Goal: Task Accomplishment & Management: Manage account settings

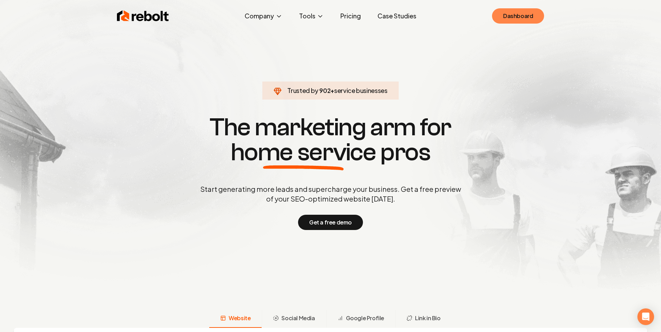
click at [507, 22] on link "Dashboard" at bounding box center [518, 15] width 52 height 15
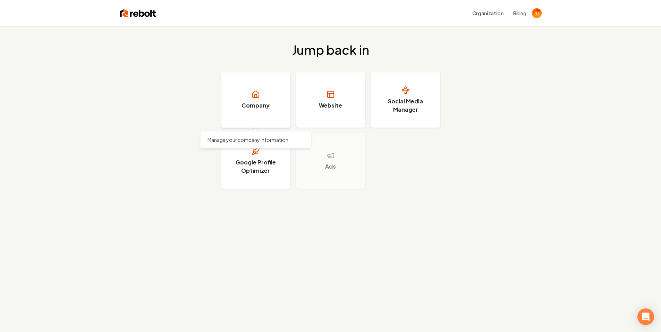
click at [269, 109] on link "Company" at bounding box center [255, 100] width 69 height 56
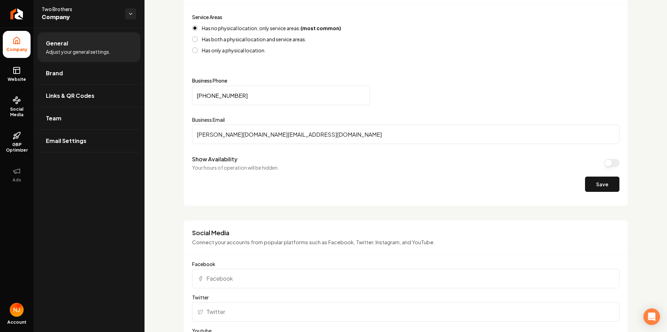
scroll to position [278, 0]
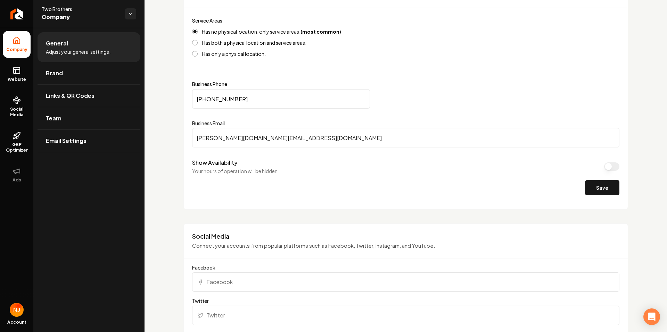
drag, startPoint x: 307, startPoint y: 137, endPoint x: 185, endPoint y: 153, distance: 123.6
click at [185, 153] on div "Contact Provide essential information about your business or organization's phy…" at bounding box center [405, 91] width 444 height 237
paste input "[URL][DOMAIN_NAME]"
type input "[URL][DOMAIN_NAME]"
drag, startPoint x: 418, startPoint y: 139, endPoint x: 188, endPoint y: 148, distance: 230.4
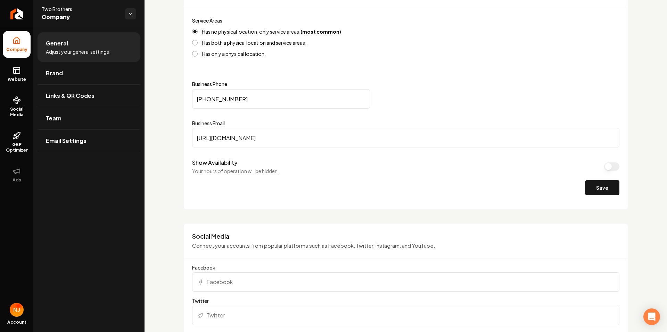
click at [188, 148] on div "Contact Provide essential information about your business or organization's phy…" at bounding box center [405, 91] width 444 height 237
paste input "[URL][DOMAIN_NAME]"
type input "[URL][DOMAIN_NAME]"
drag, startPoint x: 403, startPoint y: 136, endPoint x: 101, endPoint y: 152, distance: 302.8
click at [101, 152] on div "Company Website Social Media GBP Optimizer Ads Account Two Brothers Company Gen…" at bounding box center [333, 166] width 667 height 332
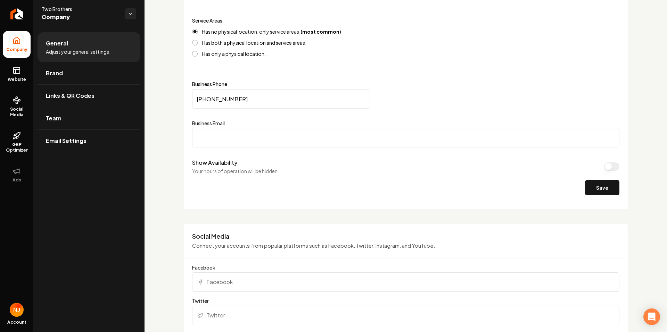
paste input "[EMAIL_ADDRESS][DOMAIN_NAME]"
type input "[EMAIL_ADDRESS][DOMAIN_NAME]"
click at [343, 182] on div "Save" at bounding box center [405, 187] width 427 height 15
drag, startPoint x: 256, startPoint y: 98, endPoint x: 171, endPoint y: 113, distance: 86.0
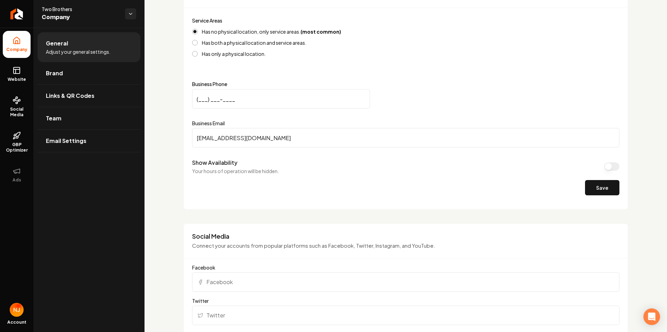
paste input "469) 757-2089"
type input "[PHONE_NUMBER]"
click at [473, 78] on div "Service Areas Has no physical location, only service areas. (most common) Has b…" at bounding box center [405, 108] width 427 height 185
click at [592, 189] on button "Save" at bounding box center [602, 187] width 34 height 15
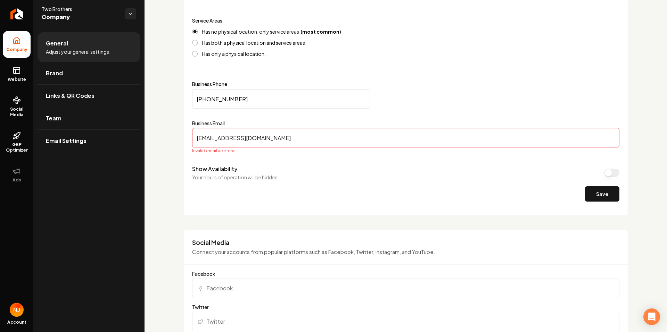
click at [198, 143] on input "[EMAIL_ADDRESS][DOMAIN_NAME]" at bounding box center [405, 137] width 427 height 19
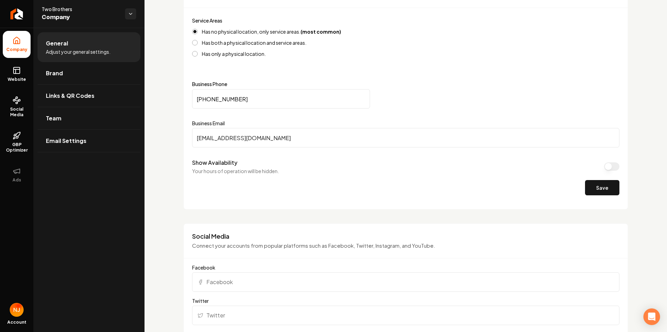
type input "[EMAIL_ADDRESS][DOMAIN_NAME]"
click at [354, 165] on div "Show Availability Your hours of operation will be hidden." at bounding box center [405, 167] width 427 height 16
click at [597, 191] on button "Save" at bounding box center [602, 187] width 34 height 15
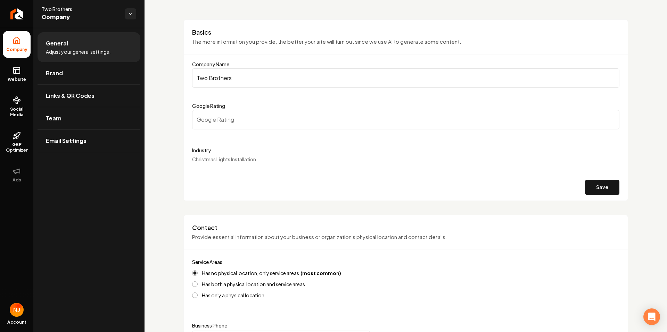
scroll to position [0, 0]
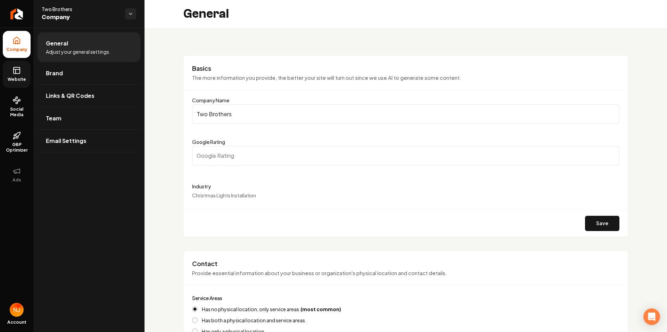
click at [24, 73] on link "Website" at bounding box center [17, 74] width 28 height 27
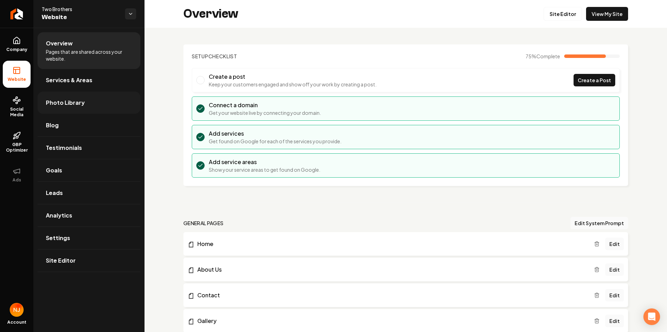
click at [76, 95] on link "Photo Library" at bounding box center [88, 103] width 103 height 22
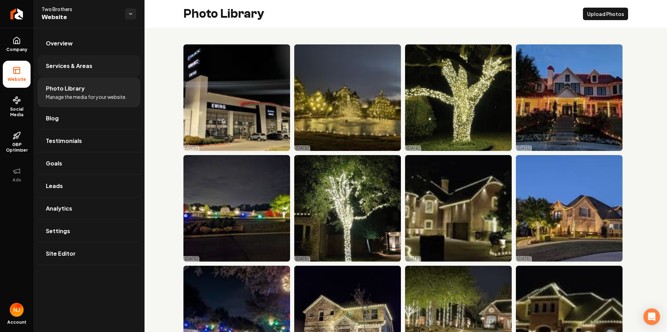
click at [83, 72] on link "Services & Areas" at bounding box center [88, 66] width 103 height 22
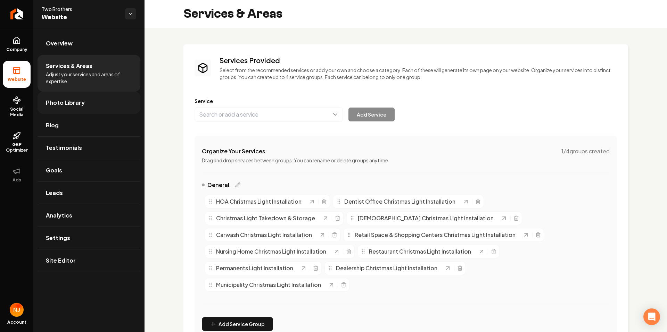
click at [91, 98] on link "Photo Library" at bounding box center [88, 103] width 103 height 22
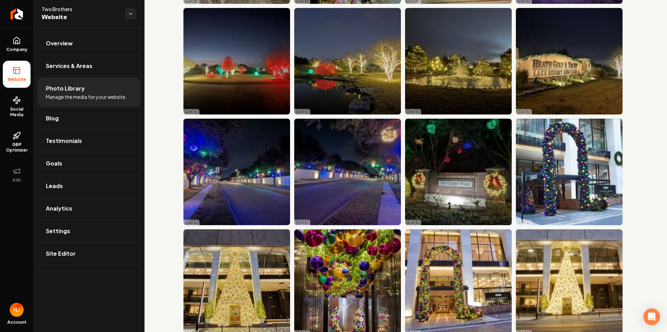
scroll to position [2133, 0]
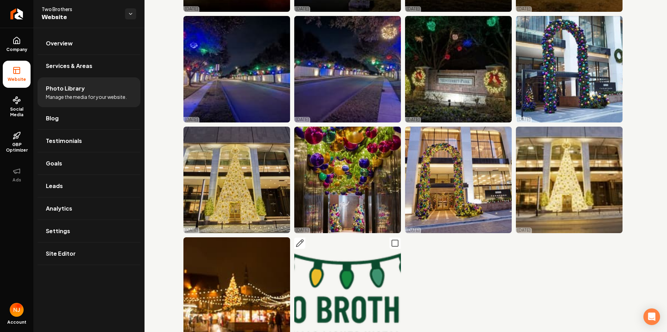
click at [392, 239] on icon "Main content area" at bounding box center [395, 243] width 8 height 8
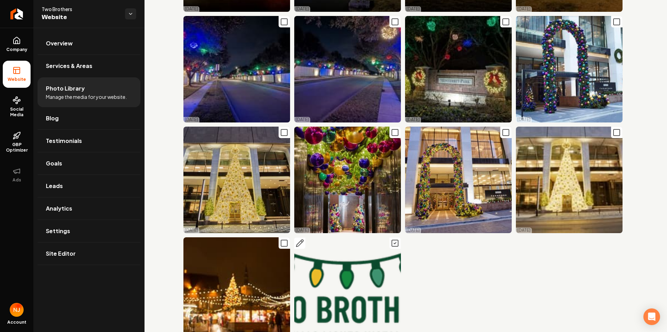
click at [394, 243] on icon "Main content area" at bounding box center [395, 243] width 2 height 1
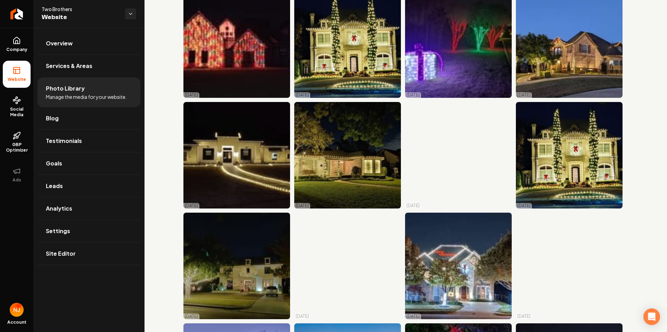
scroll to position [605, 0]
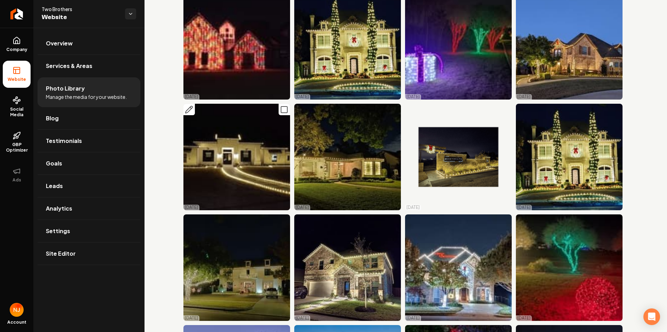
click at [192, 106] on icon "Main content area" at bounding box center [189, 110] width 8 height 8
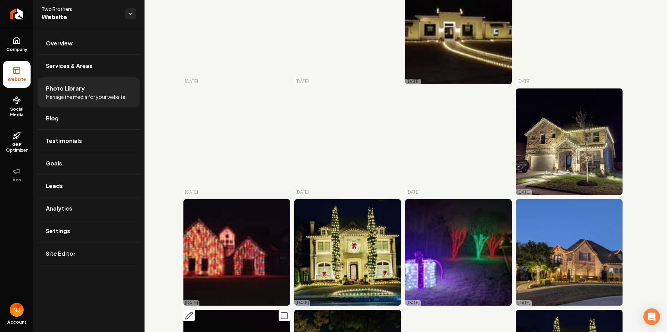
scroll to position [397, 0]
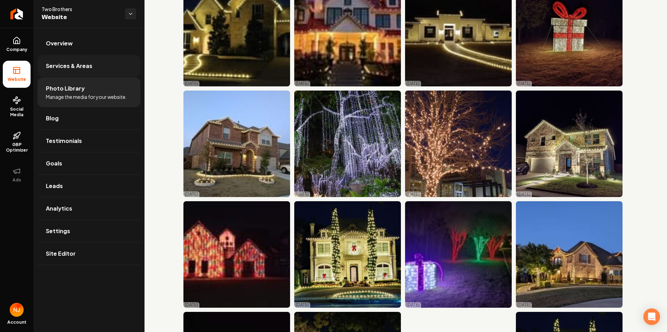
click at [93, 69] on link "Services & Areas" at bounding box center [88, 66] width 103 height 22
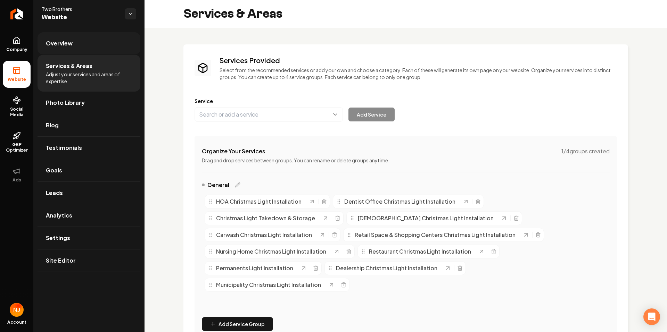
click at [87, 47] on link "Overview" at bounding box center [88, 43] width 103 height 22
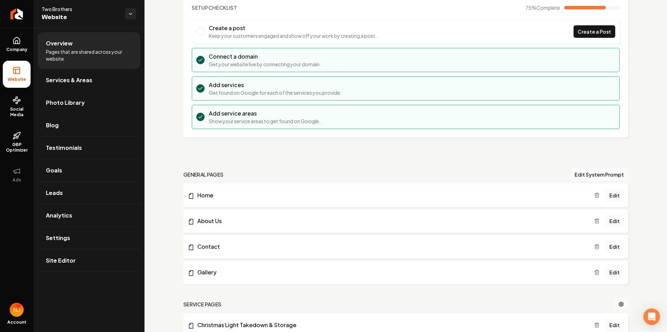
scroll to position [174, 0]
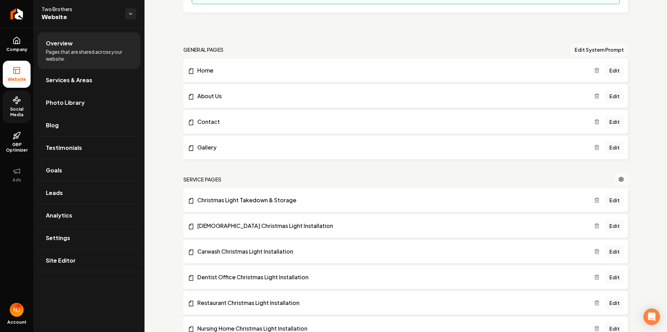
click at [12, 108] on span "Social Media" at bounding box center [17, 112] width 28 height 11
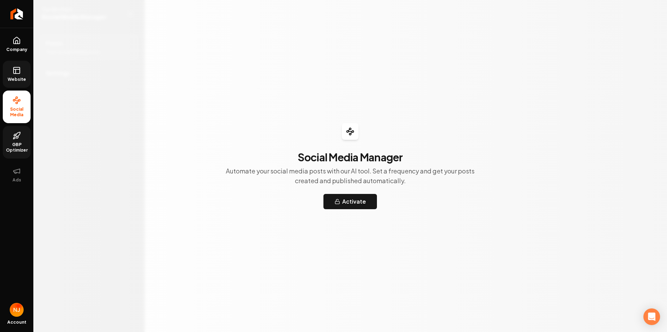
click at [18, 147] on span "GBP Optimizer" at bounding box center [17, 147] width 28 height 11
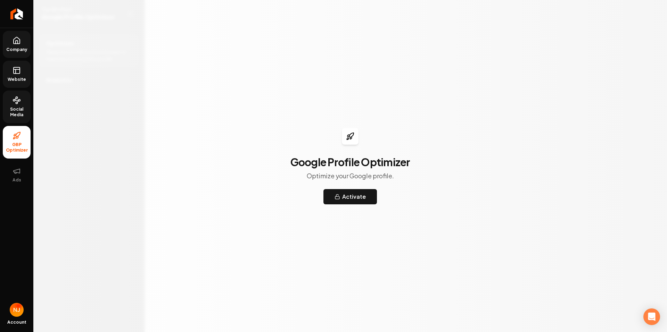
click at [17, 49] on span "Company" at bounding box center [16, 50] width 27 height 6
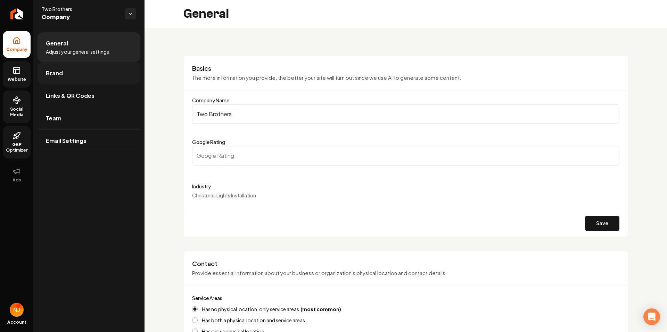
click at [72, 74] on link "Brand" at bounding box center [88, 73] width 103 height 22
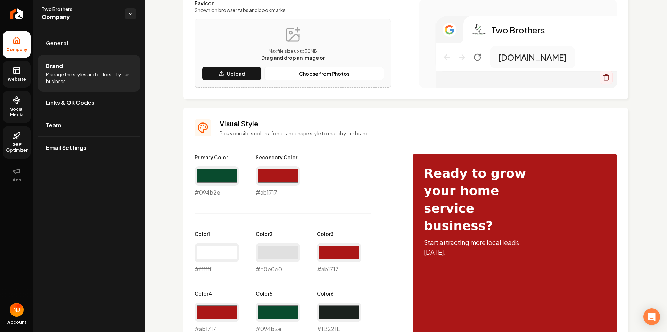
scroll to position [193, 0]
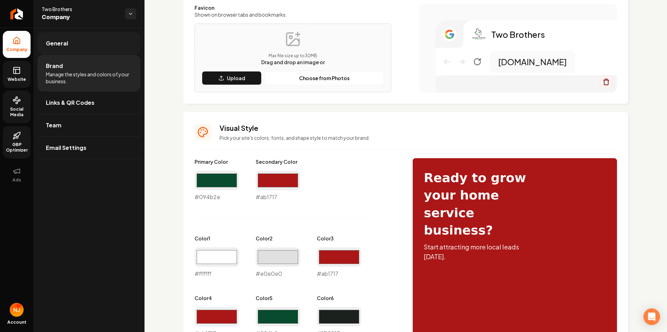
click at [91, 49] on link "General" at bounding box center [88, 43] width 103 height 22
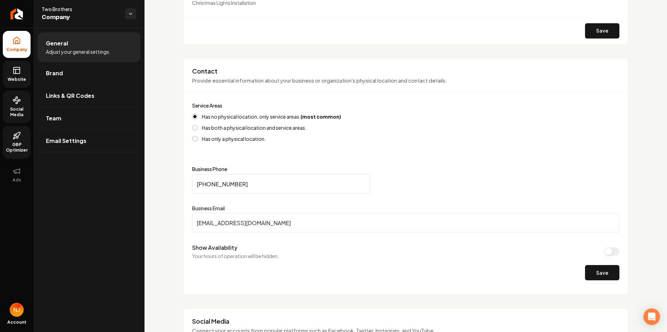
click at [19, 81] on span "Website" at bounding box center [17, 80] width 24 height 6
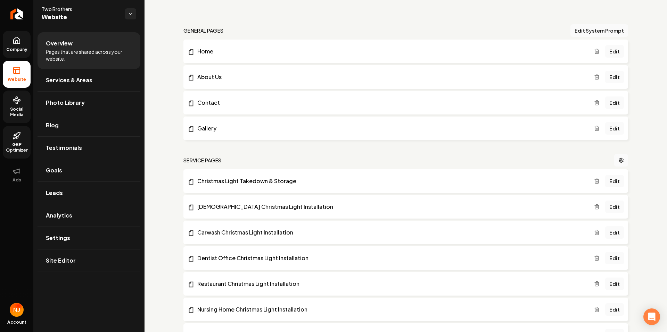
click at [19, 81] on span "Website" at bounding box center [17, 80] width 24 height 6
click at [22, 50] on span "Company" at bounding box center [16, 50] width 27 height 6
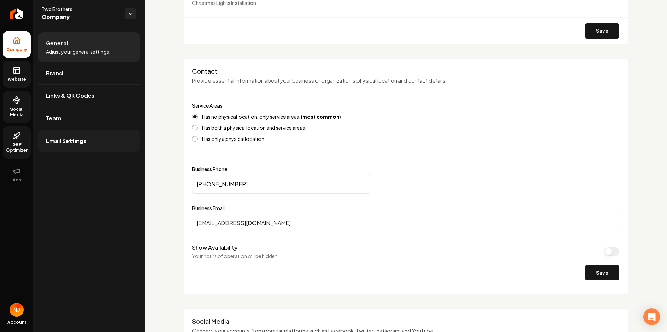
click at [73, 136] on link "Email Settings" at bounding box center [88, 141] width 103 height 22
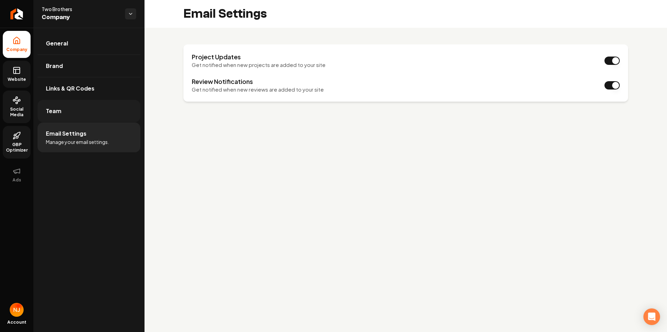
click at [90, 116] on link "Team" at bounding box center [88, 111] width 103 height 22
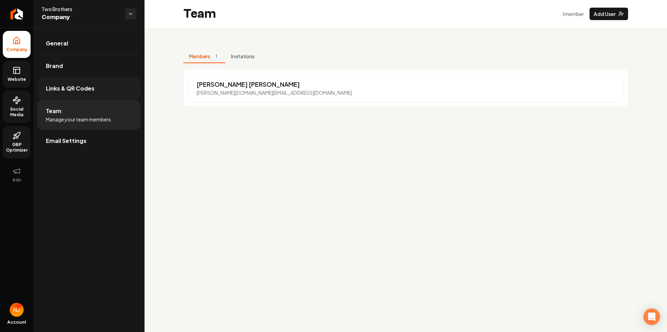
click at [104, 92] on link "Links & QR Codes" at bounding box center [88, 88] width 103 height 22
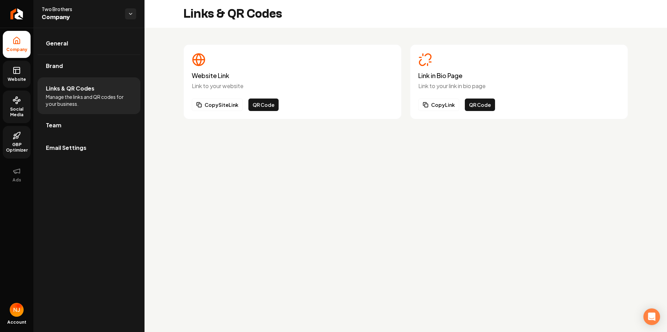
click at [16, 75] on link "Website" at bounding box center [17, 74] width 28 height 27
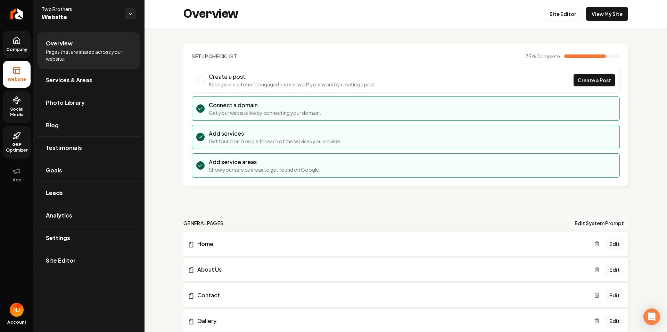
click at [16, 103] on circle at bounding box center [17, 103] width 2 height 2
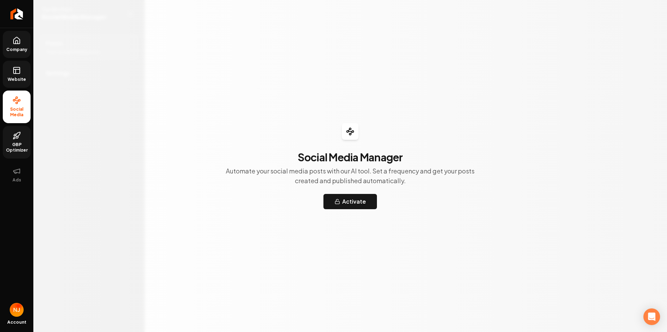
click at [23, 39] on link "Company" at bounding box center [17, 44] width 28 height 27
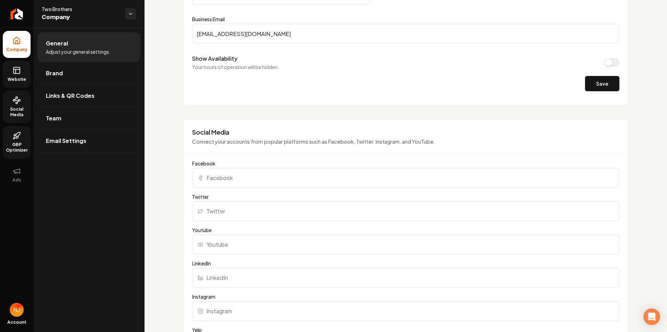
scroll to position [521, 0]
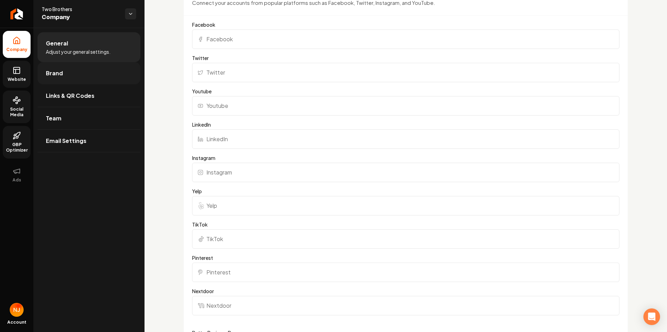
click at [101, 78] on link "Brand" at bounding box center [88, 73] width 103 height 22
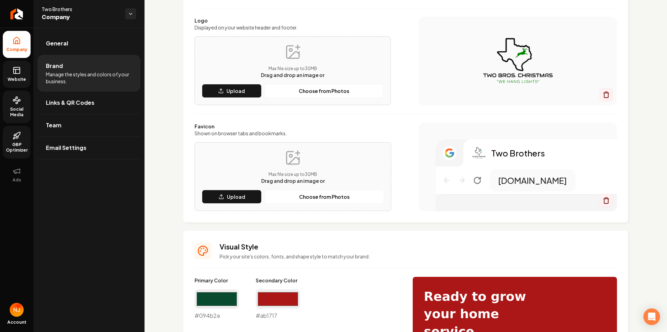
scroll to position [470, 0]
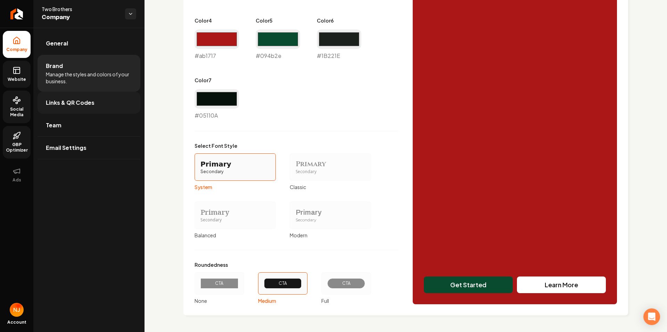
click at [98, 103] on link "Links & QR Codes" at bounding box center [88, 103] width 103 height 22
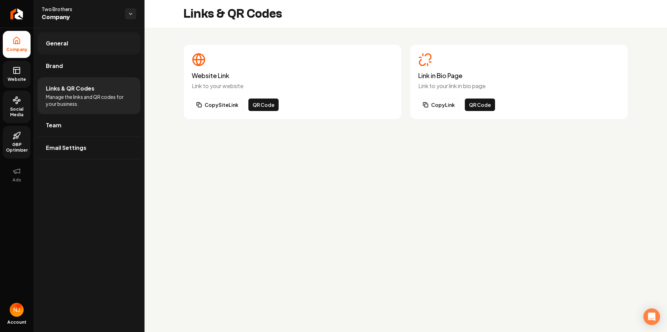
click at [103, 49] on link "General" at bounding box center [88, 43] width 103 height 22
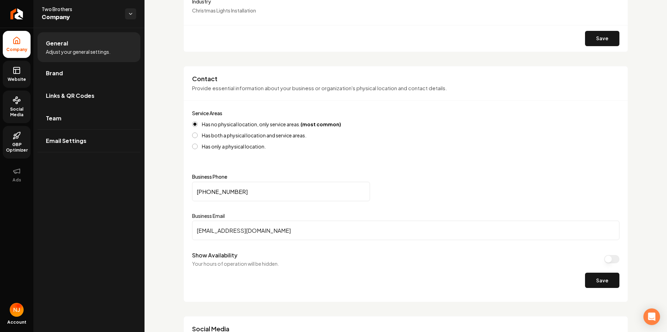
scroll to position [278, 0]
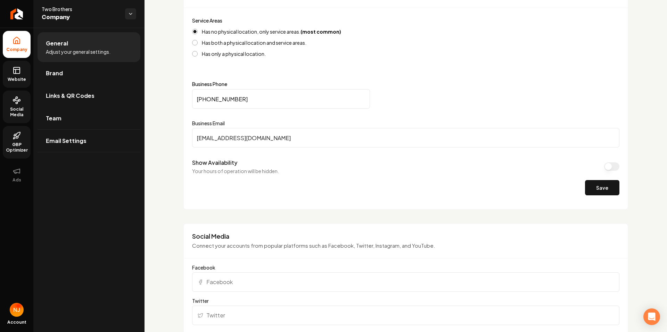
click at [20, 72] on rect at bounding box center [17, 70] width 6 height 6
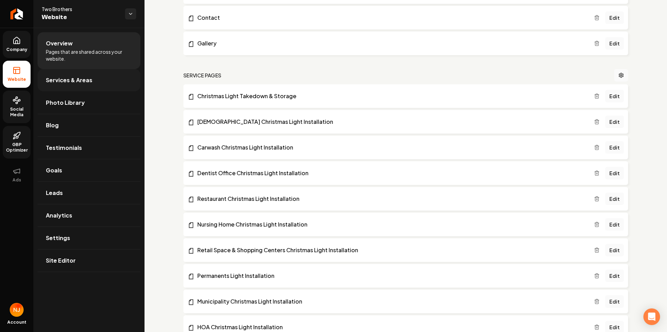
click at [86, 87] on link "Services & Areas" at bounding box center [88, 80] width 103 height 22
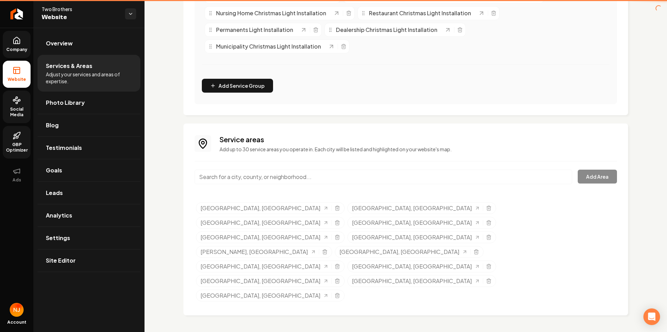
scroll to position [180, 0]
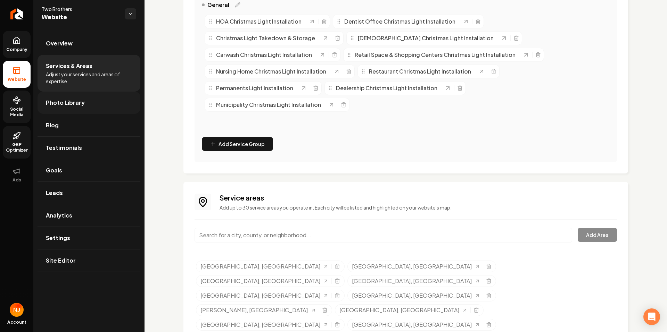
click at [93, 105] on link "Photo Library" at bounding box center [88, 103] width 103 height 22
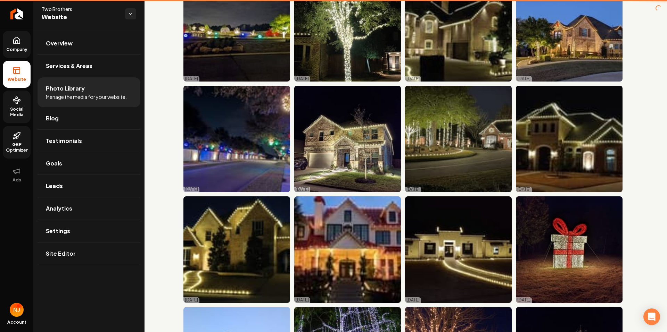
scroll to position [278, 0]
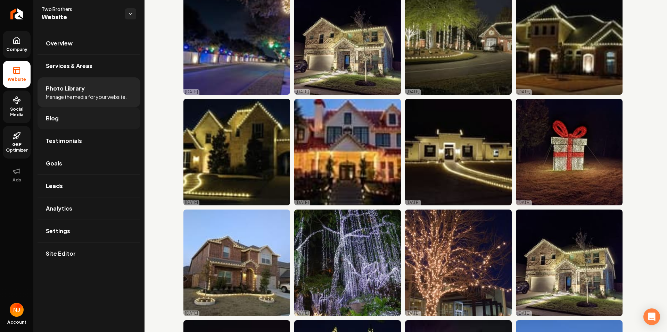
click at [91, 119] on link "Blog" at bounding box center [88, 118] width 103 height 22
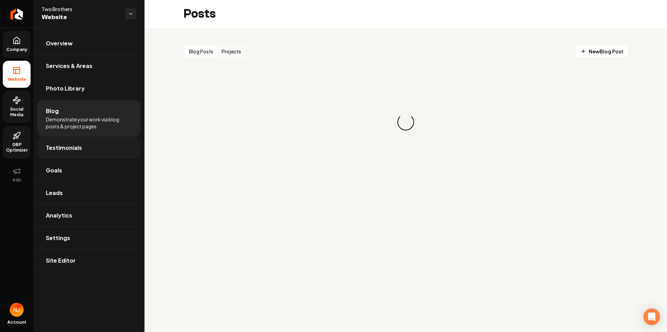
click at [88, 150] on link "Testimonials" at bounding box center [88, 148] width 103 height 22
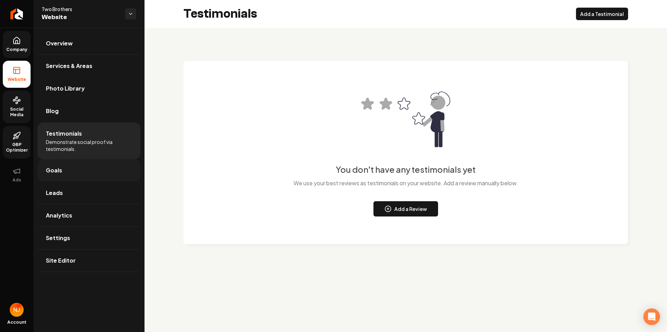
click at [92, 172] on link "Goals" at bounding box center [88, 170] width 103 height 22
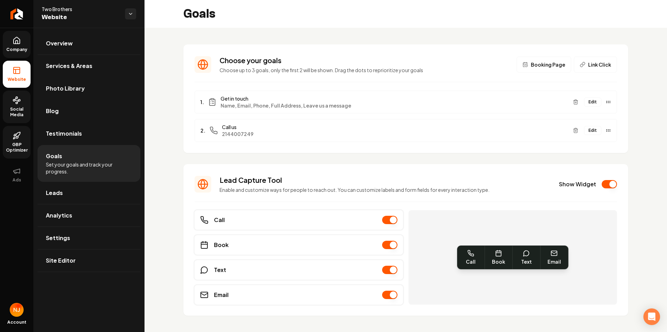
click at [586, 132] on button "Edit" at bounding box center [592, 130] width 17 height 9
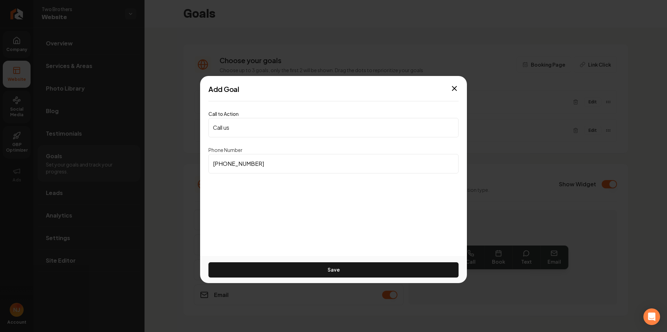
drag, startPoint x: 282, startPoint y: 167, endPoint x: 206, endPoint y: 173, distance: 75.9
click at [206, 173] on div "Call to Action Call us Phone Number [PHONE_NUMBER] Save" at bounding box center [333, 147] width 267 height 81
paste input "469) 757-2089"
type input "[PHONE_NUMBER]"
click at [300, 203] on div "Add Goal Call to Action Call us Phone Number [PHONE_NUMBER] Save Close" at bounding box center [333, 166] width 267 height 181
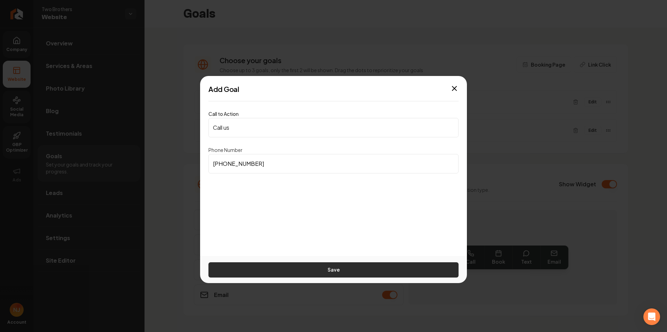
click at [321, 268] on button "Save" at bounding box center [333, 269] width 250 height 15
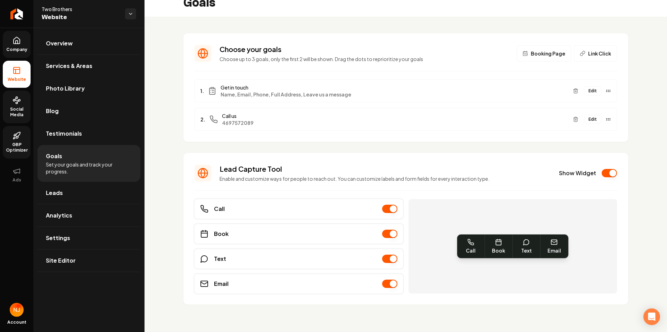
scroll to position [11, 0]
click at [98, 195] on link "Leads" at bounding box center [88, 193] width 103 height 22
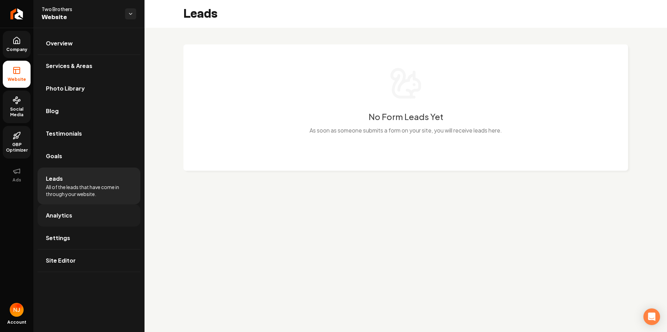
click at [92, 212] on link "Analytics" at bounding box center [88, 215] width 103 height 22
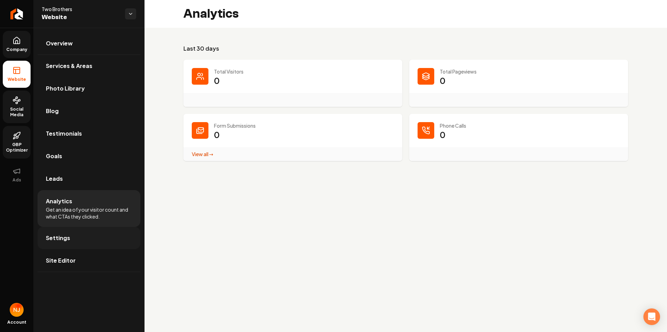
click at [86, 243] on link "Settings" at bounding box center [88, 238] width 103 height 22
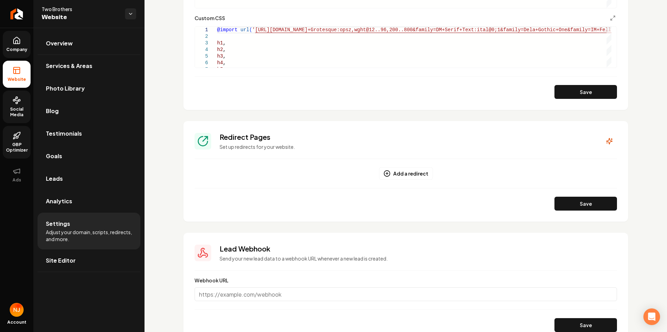
scroll to position [619, 0]
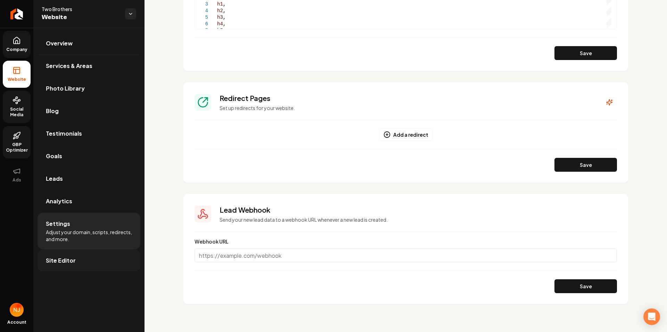
click at [99, 261] on link "Site Editor" at bounding box center [88, 261] width 103 height 22
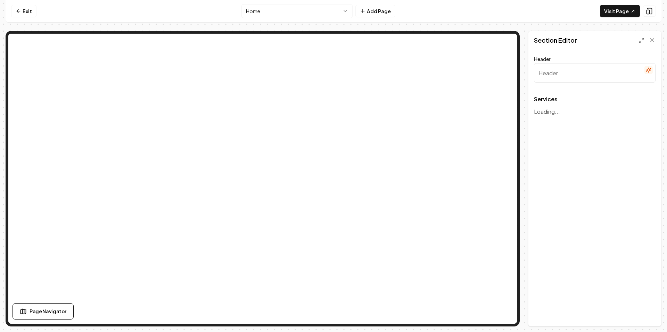
type input "Holiday Lighting Services"
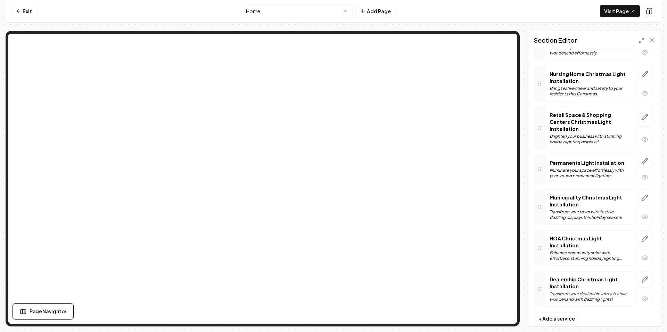
scroll to position [259, 0]
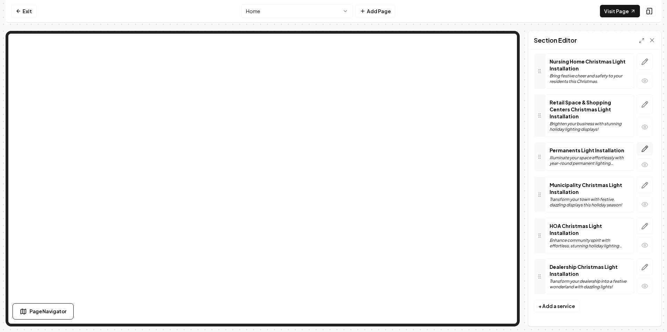
click at [636, 151] on button "button" at bounding box center [644, 148] width 16 height 13
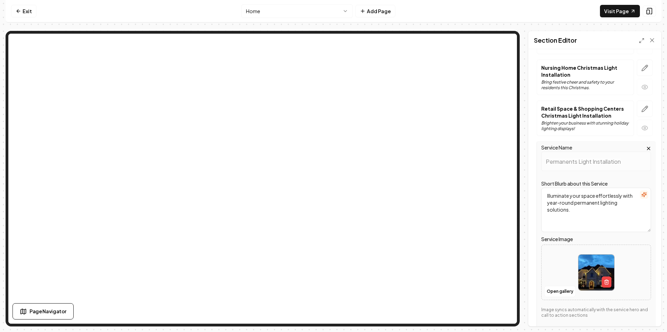
click at [494, 12] on nav "Exit Home Add Page Visit Page" at bounding box center [333, 11] width 655 height 23
